Goal: Transaction & Acquisition: Purchase product/service

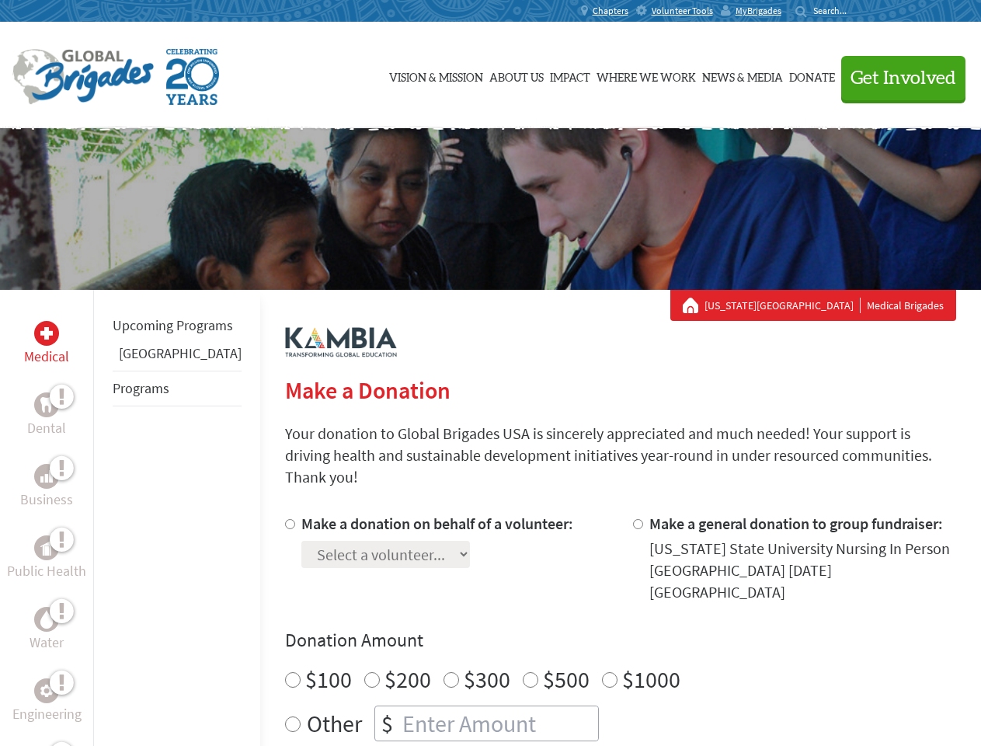
click at [858, 11] on div "Search for:" at bounding box center [827, 11] width 62 height 12
click at [897, 78] on span "Get Involved" at bounding box center [904, 78] width 106 height 19
click at [104, 518] on div "Upcoming Programs Panama Programs" at bounding box center [176, 663] width 167 height 746
click at [595, 628] on div "Donation Amount $100 $200 $300 $500 $1000 Other $" at bounding box center [620, 684] width 671 height 113
click at [285, 519] on input "Make a donation on behalf of a volunteer:" at bounding box center [290, 524] width 10 height 10
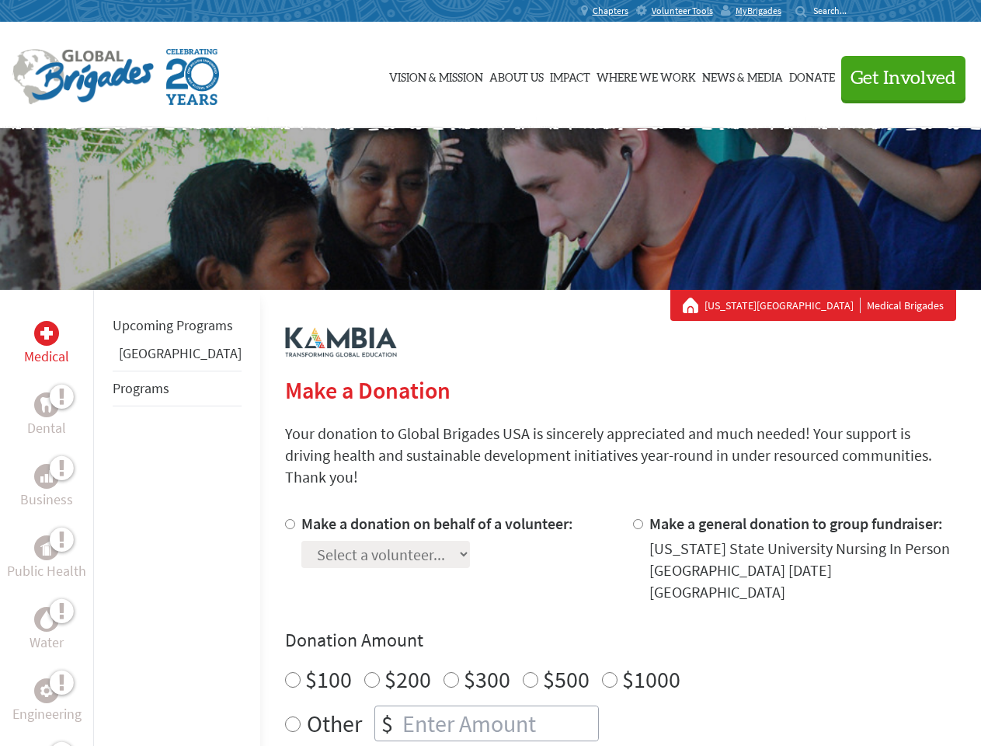
radio input "true"
click at [633, 519] on input "Make a general donation to group fundraiser:" at bounding box center [638, 524] width 10 height 10
radio input "true"
